Goal: Task Accomplishment & Management: Manage account settings

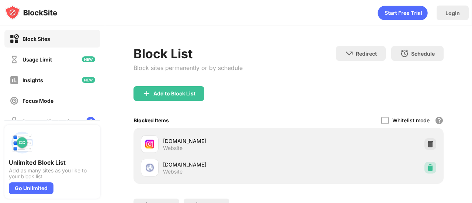
click at [427, 170] on img at bounding box center [430, 167] width 7 height 7
